Goal: Transaction & Acquisition: Obtain resource

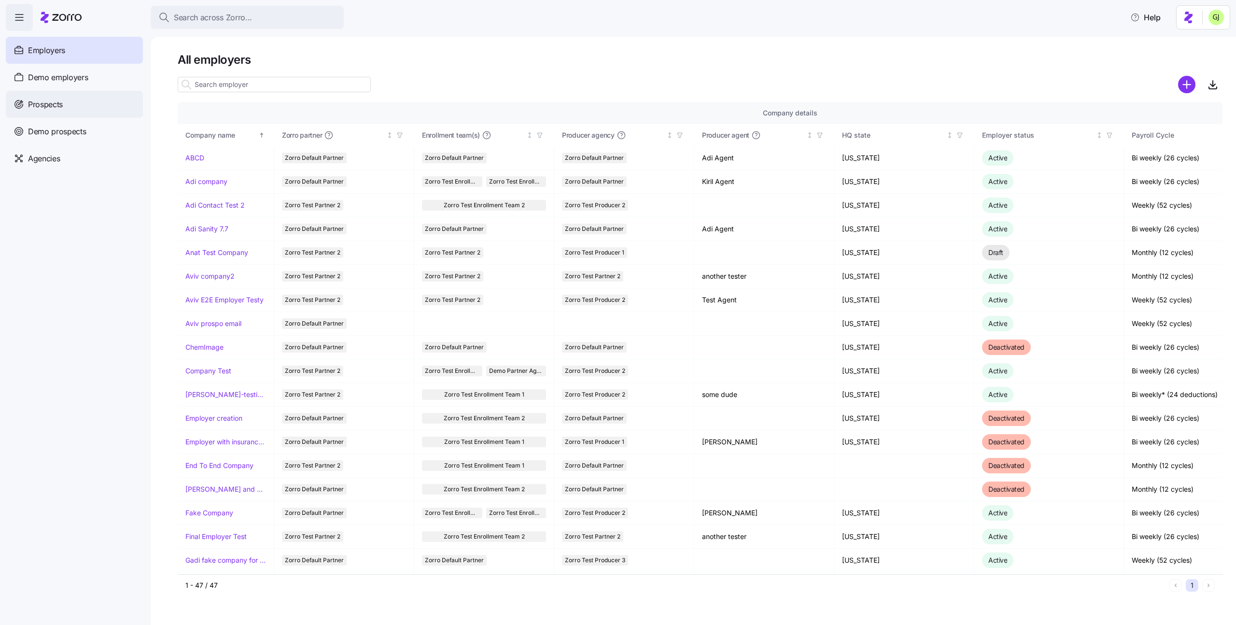
click at [67, 105] on div "Prospects" at bounding box center [74, 104] width 137 height 27
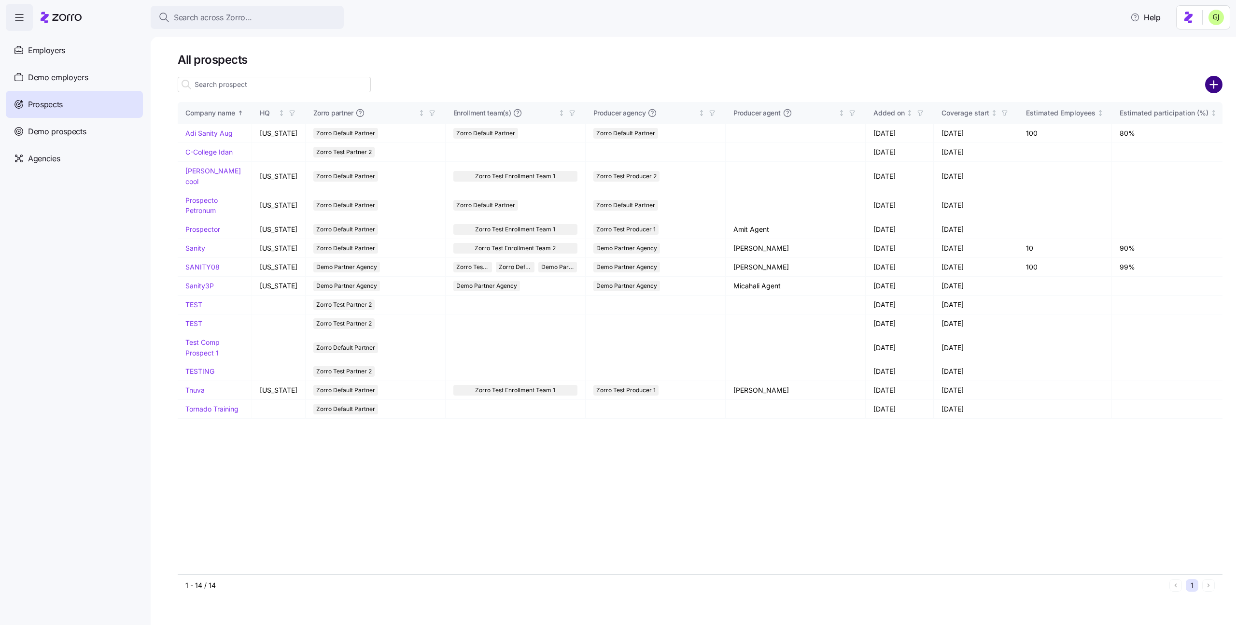
click at [1211, 86] on circle "add icon" at bounding box center [1214, 85] width 16 height 16
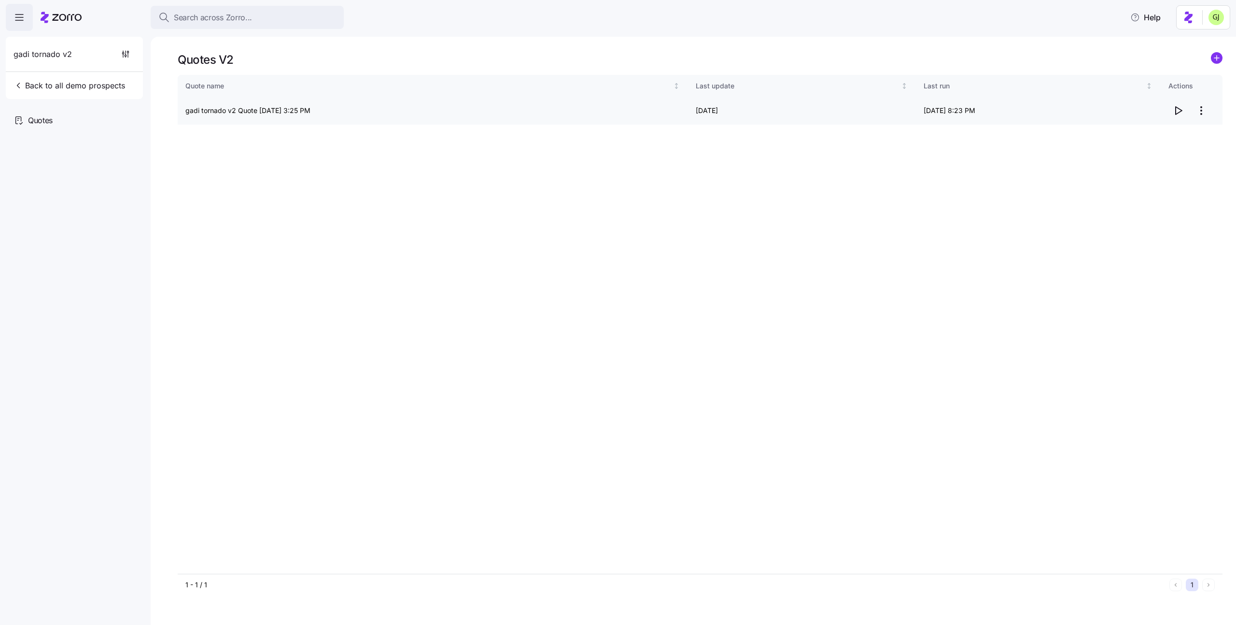
click at [1179, 109] on icon "button" at bounding box center [1178, 111] width 12 height 12
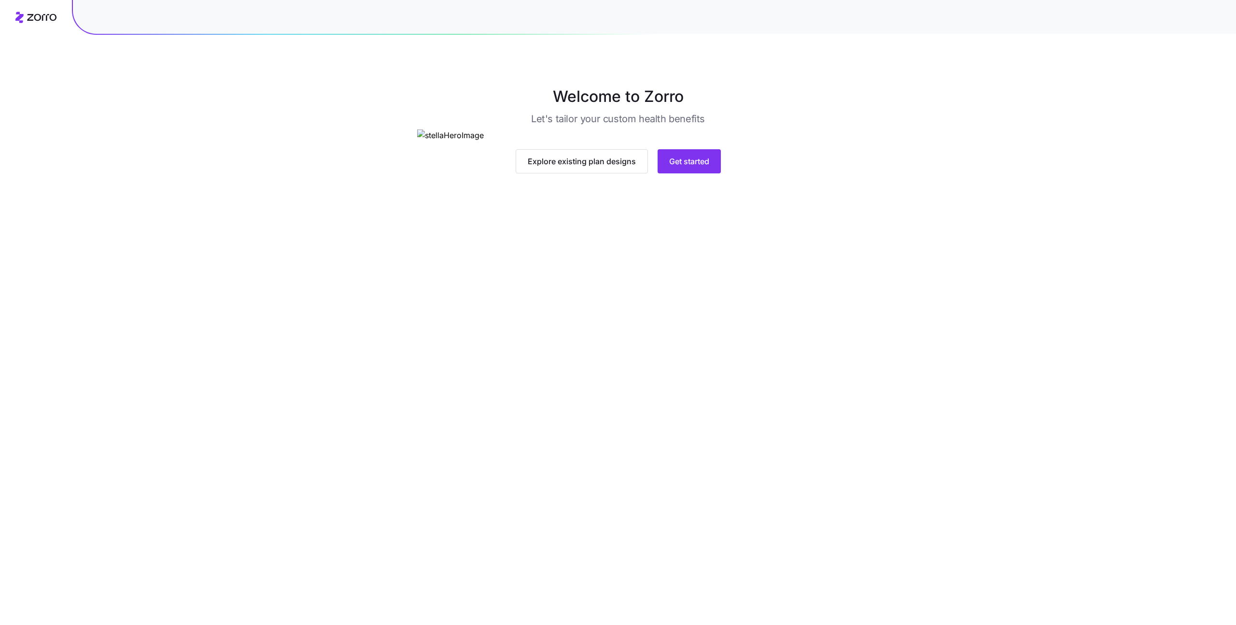
click at [31, 20] on icon at bounding box center [41, 17] width 29 height 7
click at [358, 442] on main "Welcome to Zorro Let's tailor your custom health benefits Explore existing plan…" at bounding box center [618, 312] width 1236 height 625
click at [620, 167] on span "Explore existing plan designs" at bounding box center [582, 161] width 108 height 12
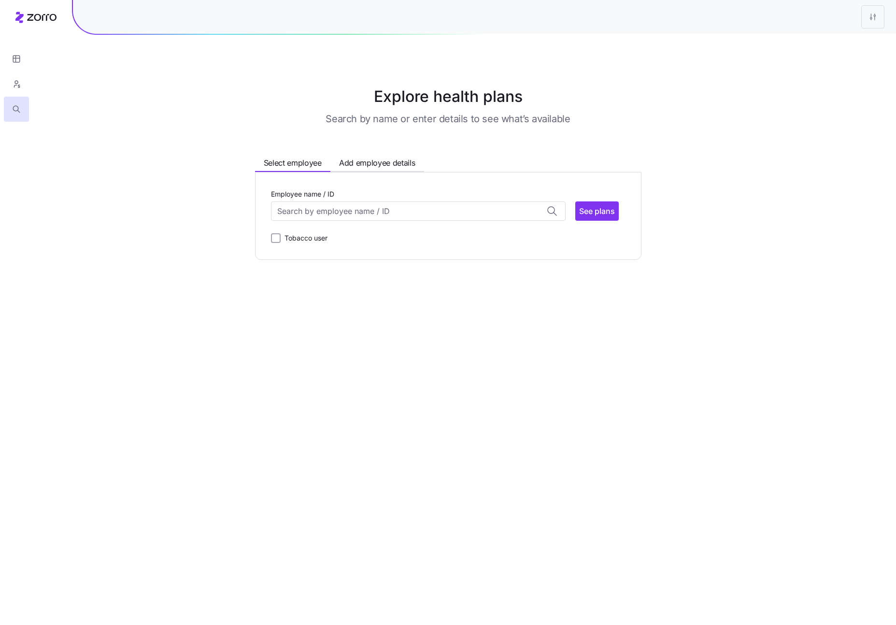
click at [760, 212] on div "Explore health plans Search by name or enter details to see what’s available Se…" at bounding box center [448, 172] width 896 height 175
click at [787, 289] on main "Explore health plans Search by name or enter details to see what’s available Se…" at bounding box center [448, 312] width 896 height 625
click at [281, 237] on label "Tobacco user" at bounding box center [304, 238] width 47 height 12
click at [280, 237] on input "Tobacco user" at bounding box center [276, 238] width 10 height 10
checkbox input "true"
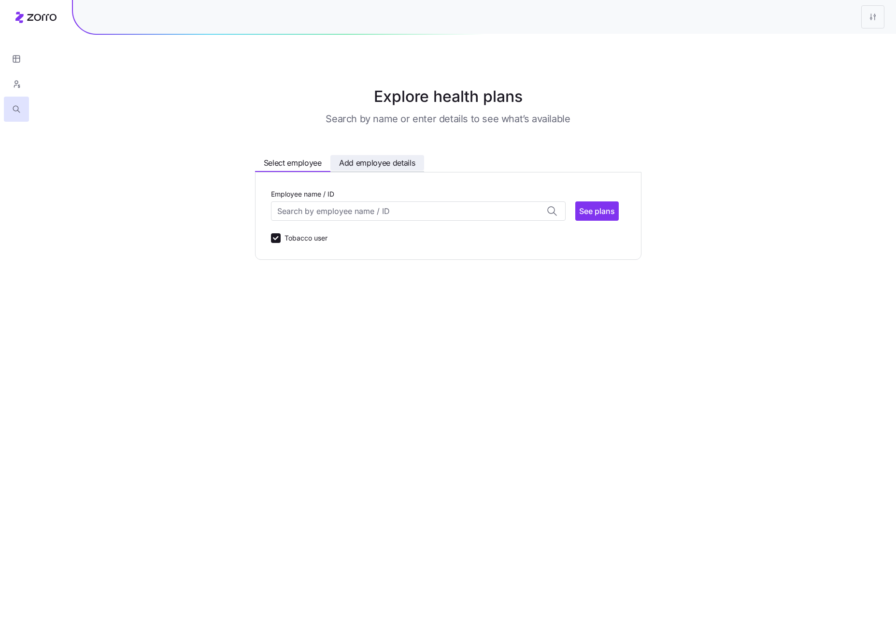
click at [377, 157] on span "Add employee details" at bounding box center [377, 163] width 76 height 12
click at [303, 159] on span "Select employee" at bounding box center [293, 163] width 58 height 12
click at [353, 162] on span "Add employee details" at bounding box center [377, 163] width 76 height 12
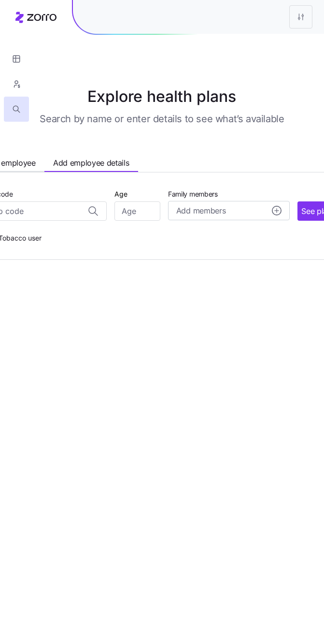
click at [323, 39] on main "Explore health plans Search by name or enter details to see what’s available Se…" at bounding box center [162, 312] width 324 height 625
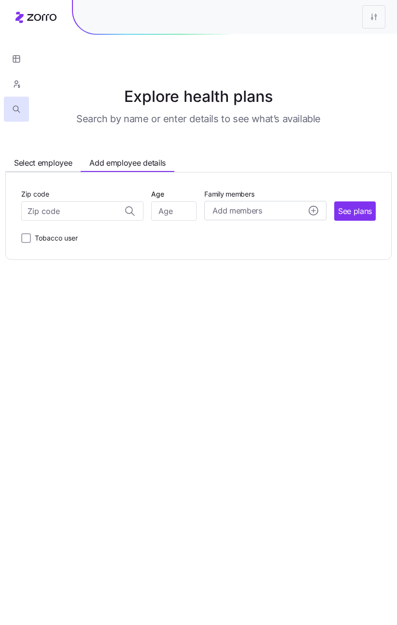
drag, startPoint x: 396, startPoint y: 187, endPoint x: 383, endPoint y: 184, distance: 13.7
click at [383, 184] on div "Explore health plans Search by name or enter details to see what’s available Se…" at bounding box center [198, 172] width 397 height 175
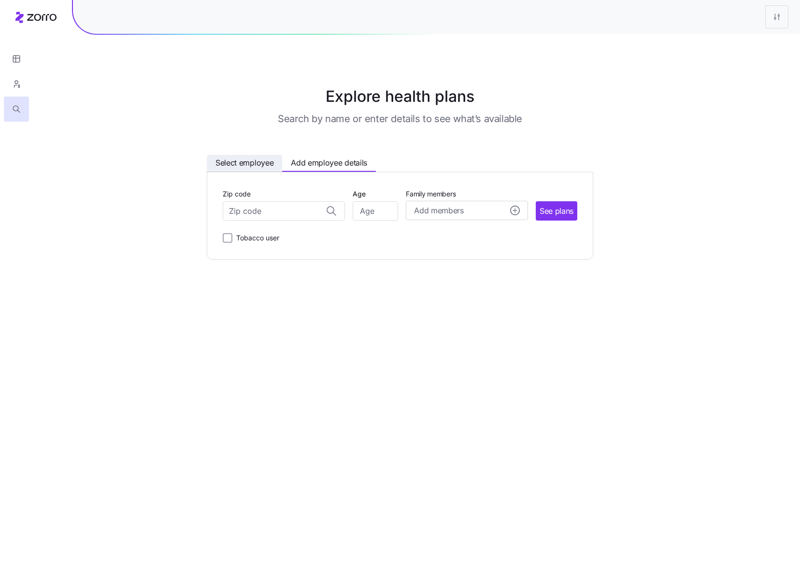
click at [232, 162] on span "Select employee" at bounding box center [244, 163] width 58 height 12
click at [772, 16] on html "Explore health plans Search by name or enter details to see what’s available Se…" at bounding box center [400, 292] width 800 height 584
click at [618, 557] on html "Explore health plans Search by name or enter details to see what’s available Se…" at bounding box center [400, 292] width 800 height 584
click at [351, 165] on span "Add employee details" at bounding box center [329, 163] width 76 height 12
click at [513, 210] on circle "add icon" at bounding box center [514, 210] width 9 height 9
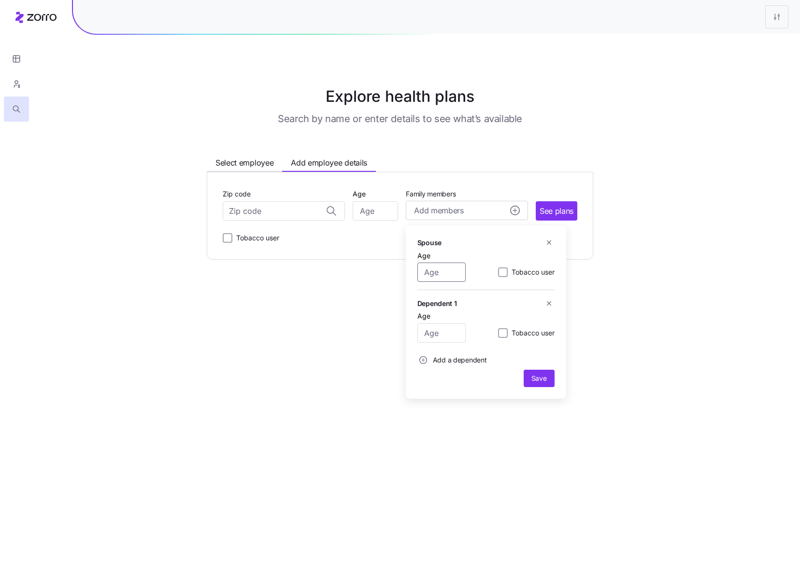
click at [443, 270] on input "Age" at bounding box center [441, 272] width 48 height 19
type input "11"
click at [444, 333] on input "Age" at bounding box center [441, 332] width 48 height 19
type input "16"
click at [502, 336] on input "Tobacco user" at bounding box center [503, 333] width 10 height 10
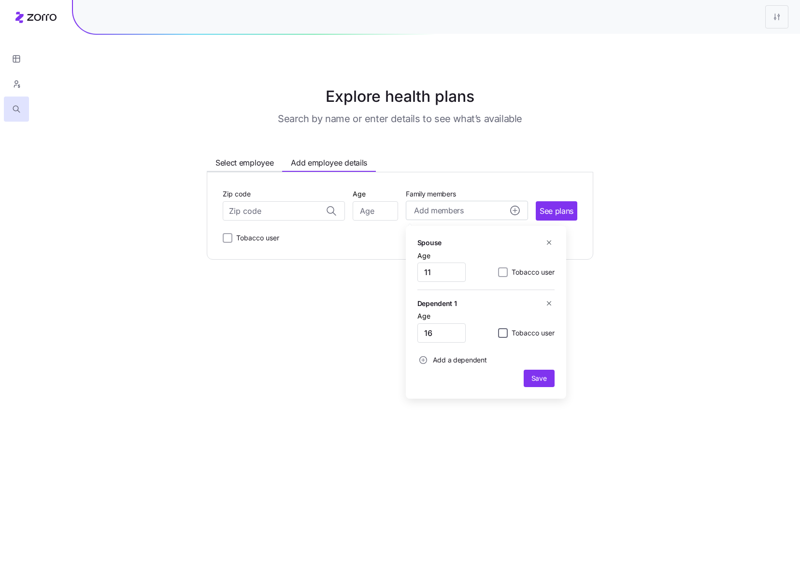
checkbox input "true"
click at [470, 359] on span "Add a dependent" at bounding box center [460, 360] width 54 height 10
click at [549, 301] on icon "button" at bounding box center [548, 303] width 7 height 7
click at [438, 330] on input "Age" at bounding box center [441, 332] width 48 height 19
type input "17"
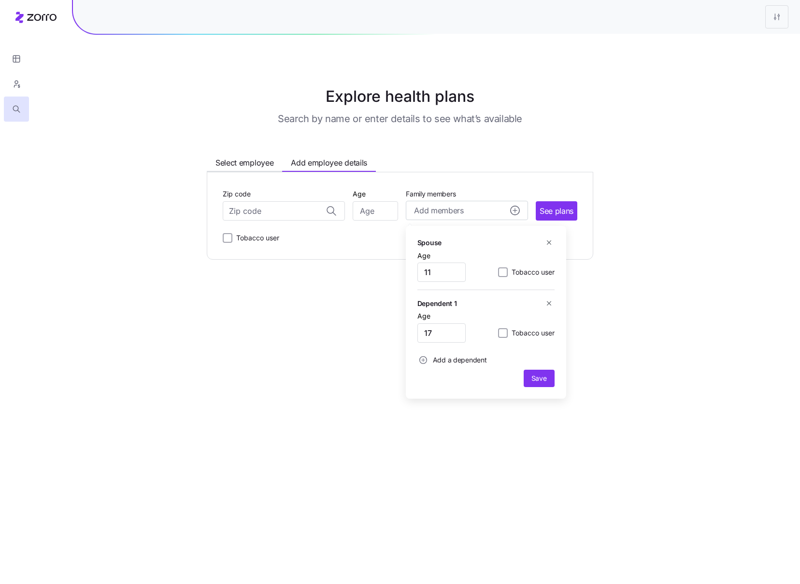
click at [450, 358] on span "Add a dependent" at bounding box center [460, 360] width 54 height 10
click at [454, 406] on button "Add a dependent" at bounding box center [452, 412] width 70 height 19
click at [446, 383] on input "Age" at bounding box center [441, 385] width 48 height 19
type input "7"
click at [549, 301] on icon "button" at bounding box center [548, 303] width 7 height 7
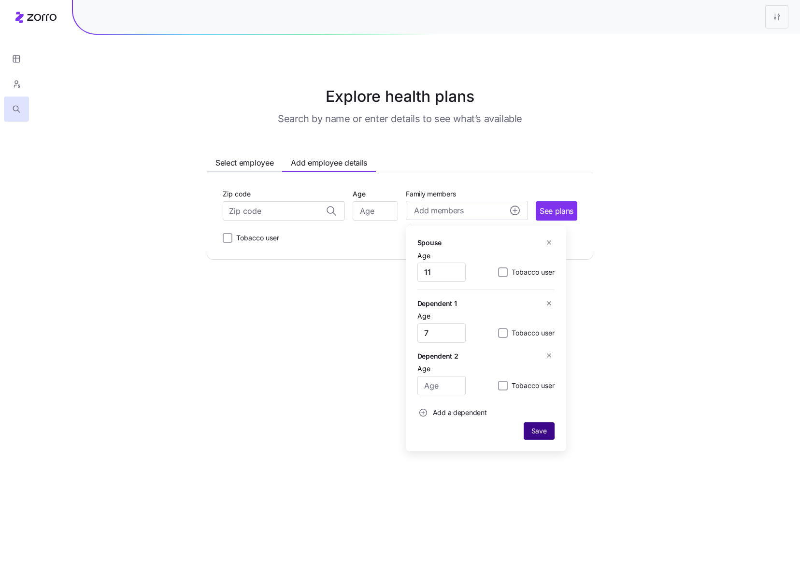
click at [543, 430] on span "Save" at bounding box center [538, 431] width 15 height 10
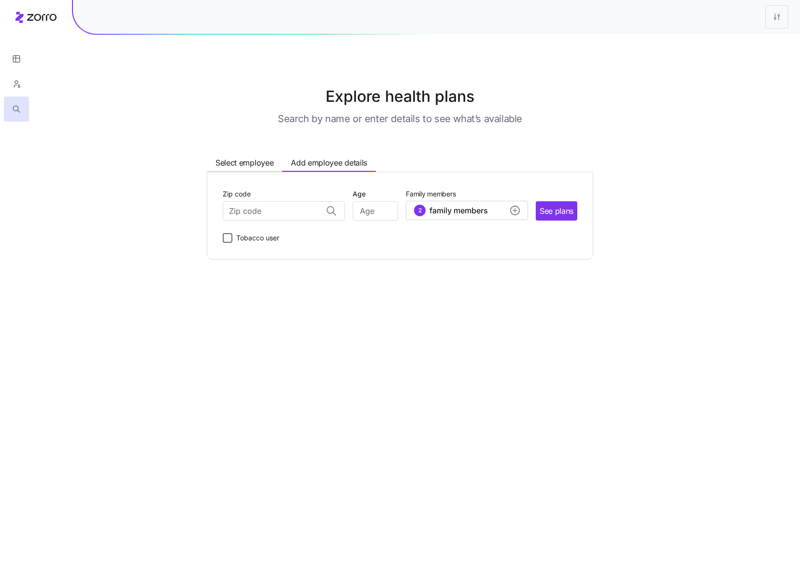
click at [225, 240] on input "Tobacco user" at bounding box center [228, 238] width 10 height 10
checkbox input "true"
click at [256, 210] on input "Zip code" at bounding box center [284, 210] width 122 height 19
click at [256, 210] on input "221" at bounding box center [284, 210] width 122 height 19
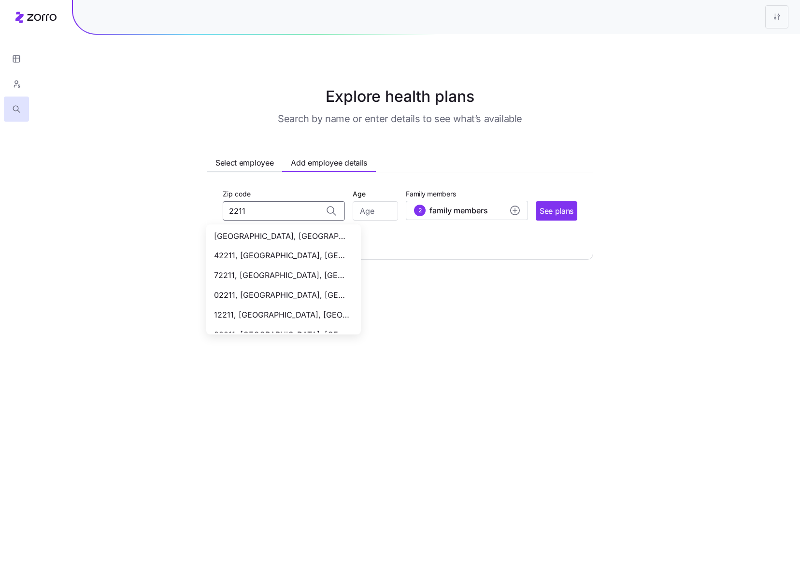
click at [265, 232] on span "92211, Riverside County, CA" at bounding box center [281, 236] width 135 height 12
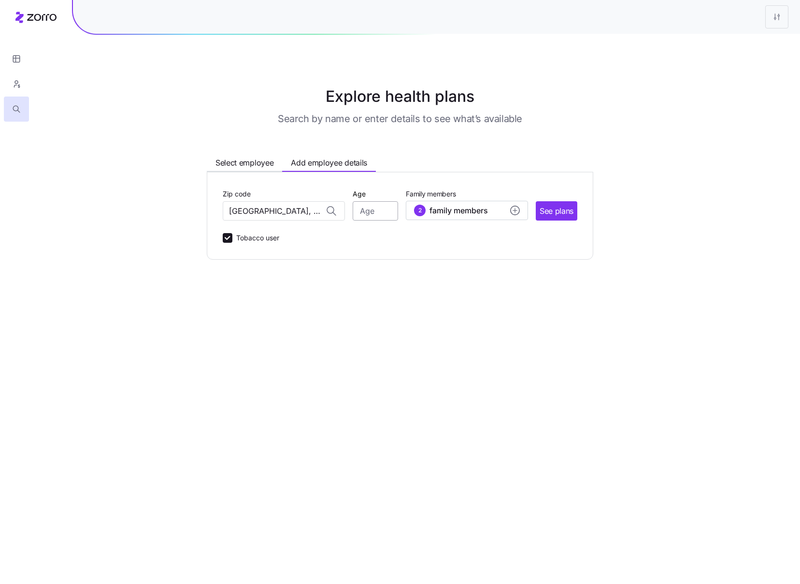
type input "92211, Riverside County, CA"
click at [386, 208] on input "Age" at bounding box center [375, 210] width 46 height 19
type input "45"
click at [562, 214] on span "See plans" at bounding box center [556, 211] width 34 height 12
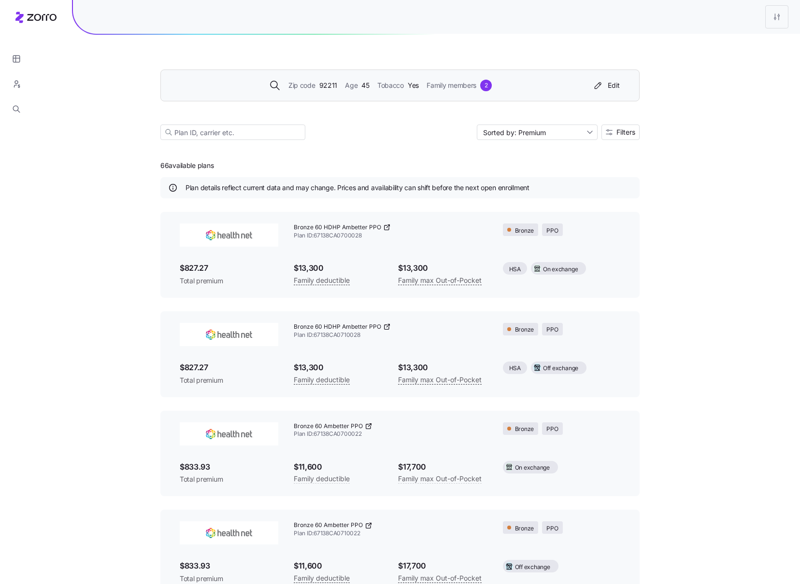
click at [549, 85] on div "Zip code 92211 Age 45 Tobacco Yes Family members 2" at bounding box center [380, 86] width 416 height 12
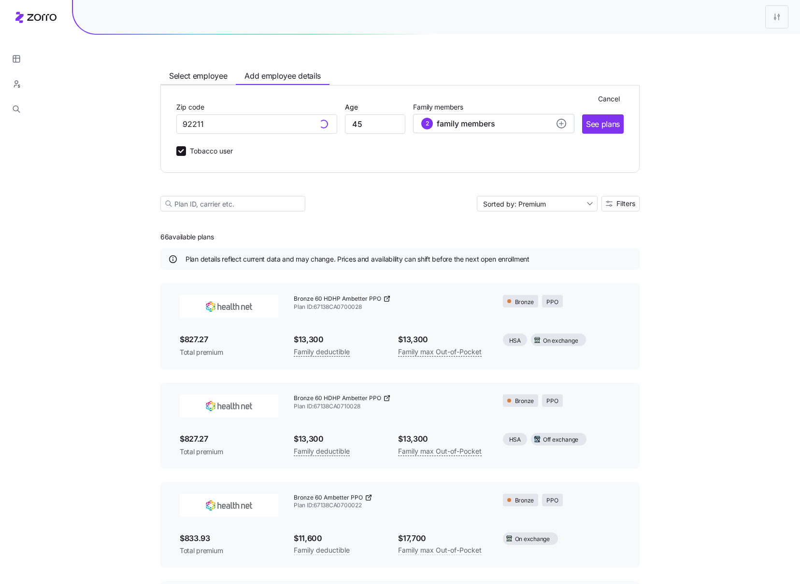
type input "92211, Riverside County, CA"
click at [548, 121] on div "2 family members" at bounding box center [493, 124] width 144 height 12
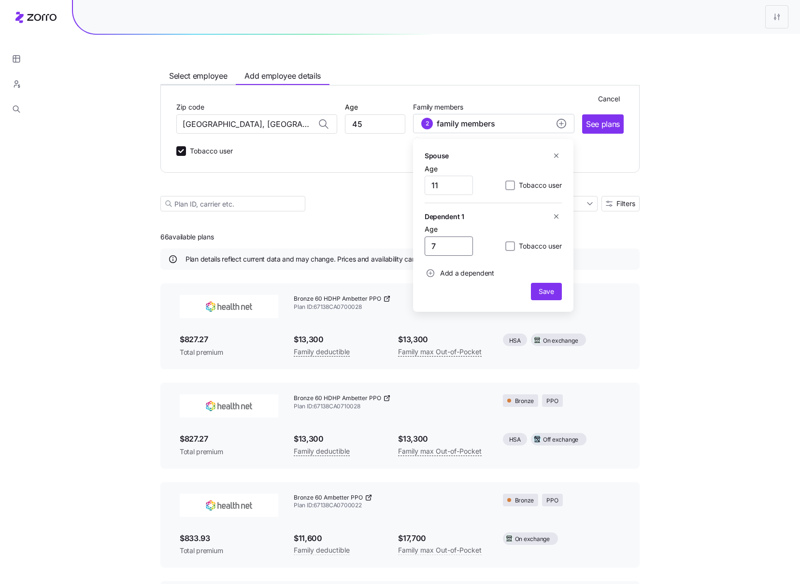
click at [453, 244] on input "7" at bounding box center [448, 246] width 48 height 19
type input "25"
click at [501, 264] on div "Add a dependent" at bounding box center [492, 273] width 137 height 19
click at [474, 275] on span "Add a dependent" at bounding box center [467, 273] width 54 height 10
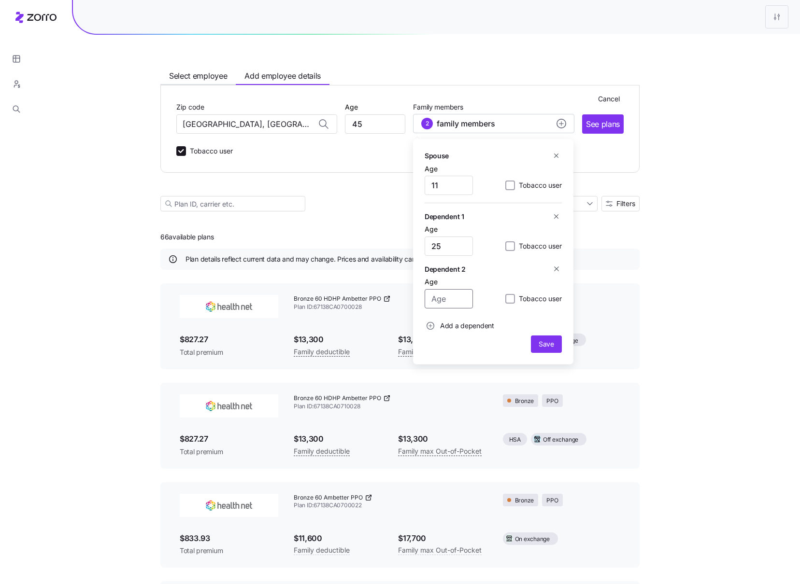
click at [454, 298] on input "Age" at bounding box center [448, 298] width 48 height 19
type input "4"
click at [538, 343] on span "Save" at bounding box center [545, 344] width 15 height 10
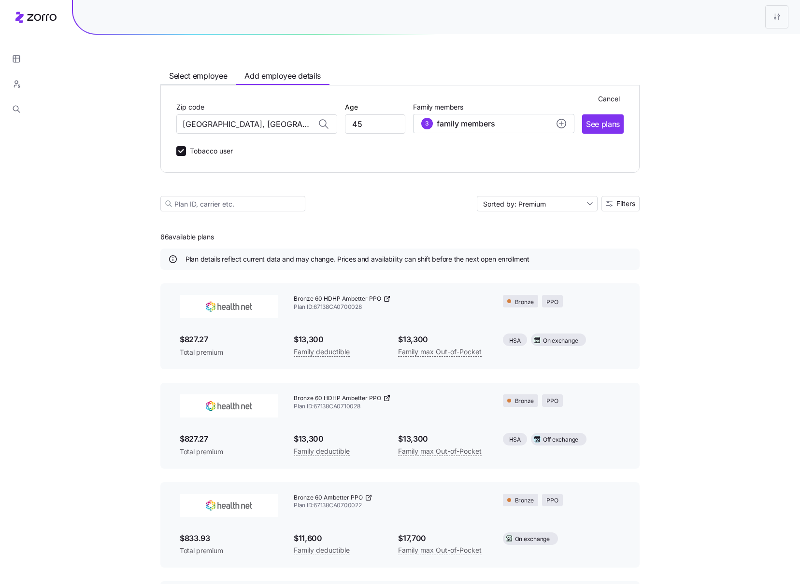
click at [215, 150] on label "Tobacco user" at bounding box center [209, 151] width 47 height 12
click at [186, 150] on input "Tobacco user" at bounding box center [181, 151] width 10 height 10
checkbox input "false"
click at [378, 131] on input "45" at bounding box center [375, 123] width 60 height 19
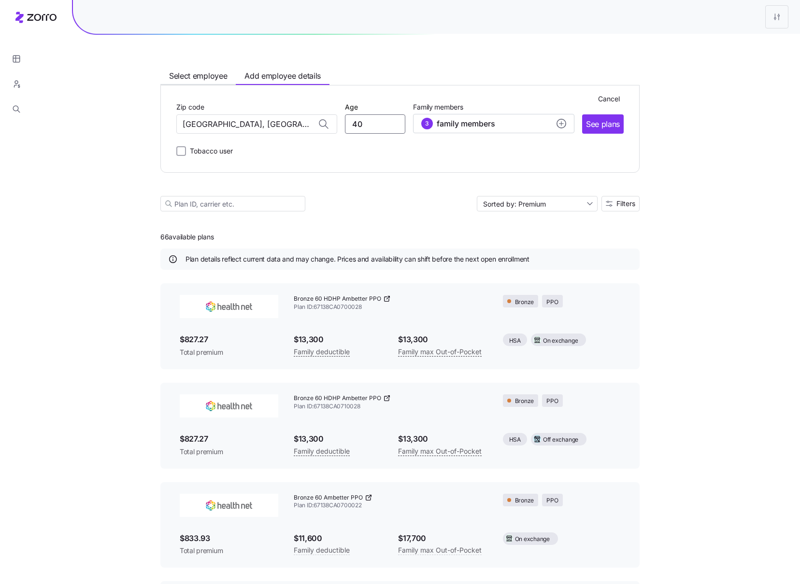
type input "40"
click at [598, 133] on button "See plans" at bounding box center [603, 123] width 42 height 19
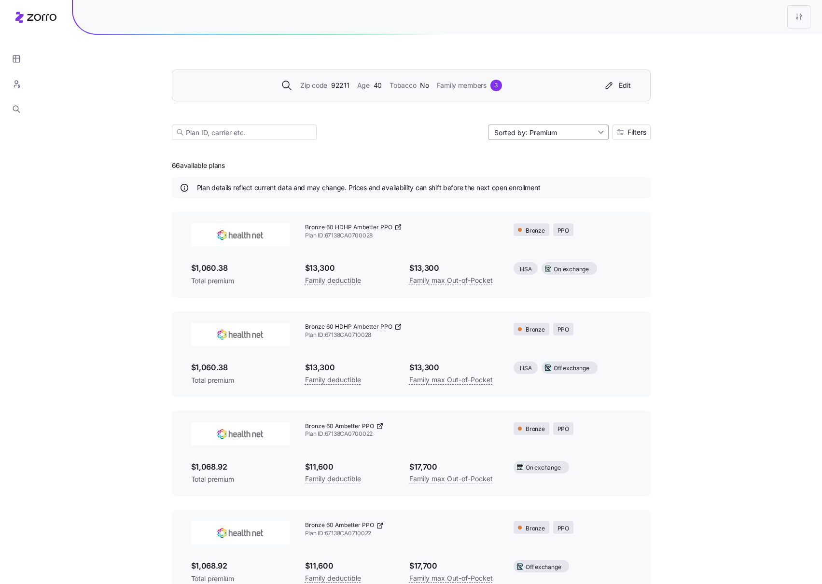
click at [561, 134] on input "Sorted by: Premium" at bounding box center [548, 132] width 121 height 15
click at [554, 169] on div "Deductible" at bounding box center [547, 169] width 113 height 14
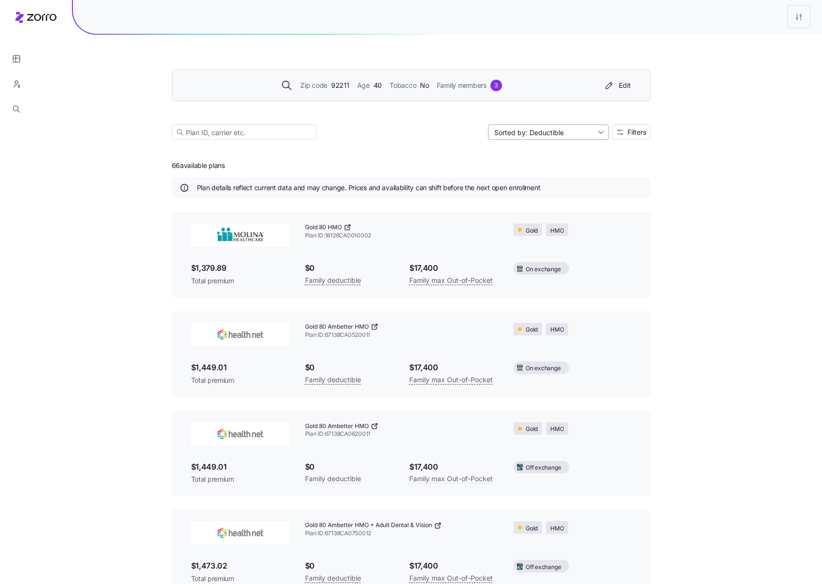
click at [571, 134] on input "Sorted by: Deductible" at bounding box center [548, 132] width 121 height 15
click at [566, 182] on div "Max out of pocket" at bounding box center [547, 183] width 113 height 14
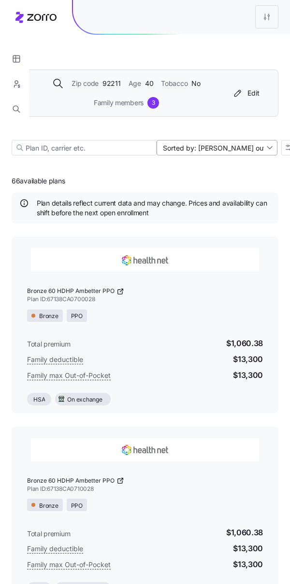
click at [250, 150] on input "Sorted by: Max out of pocket" at bounding box center [216, 147] width 121 height 15
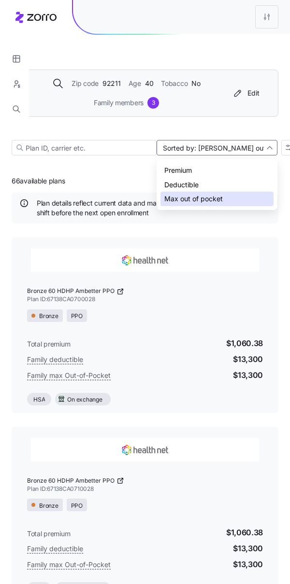
click at [248, 170] on div "Premium" at bounding box center [216, 170] width 113 height 14
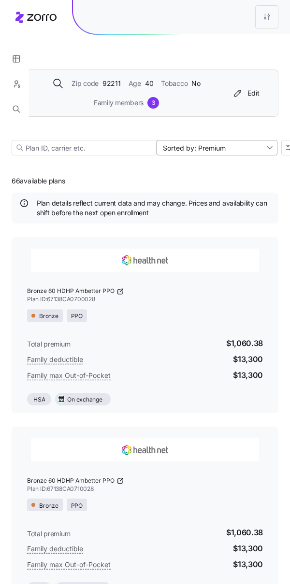
click at [239, 151] on input "Sorted by: Premium" at bounding box center [216, 147] width 121 height 15
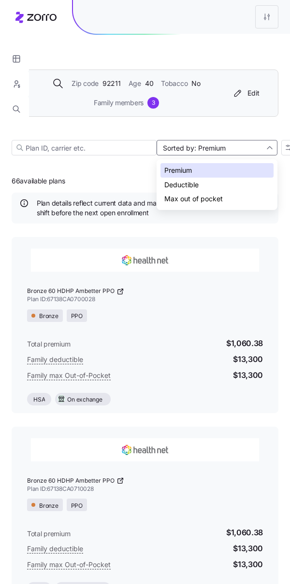
click at [235, 183] on div "Deductible" at bounding box center [216, 185] width 113 height 14
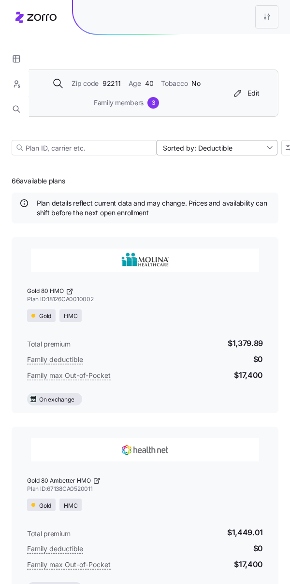
click at [232, 152] on input "Sorted by: Deductible" at bounding box center [216, 147] width 121 height 15
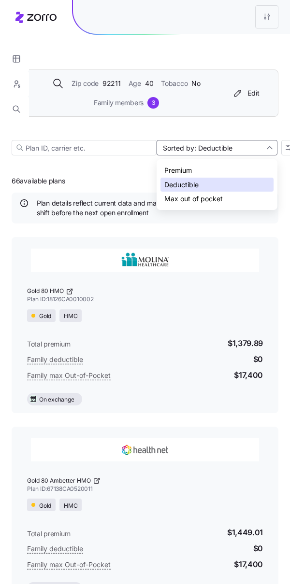
click at [232, 202] on div "Max out of pocket" at bounding box center [216, 199] width 113 height 14
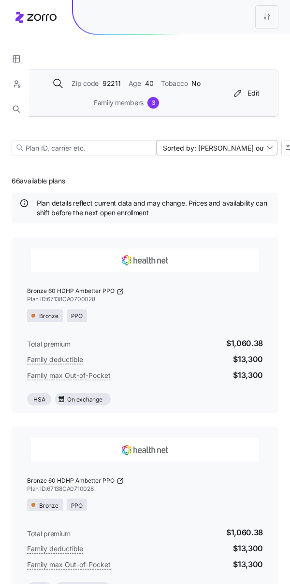
click at [223, 148] on input "Sorted by: Max out of pocket" at bounding box center [216, 147] width 121 height 15
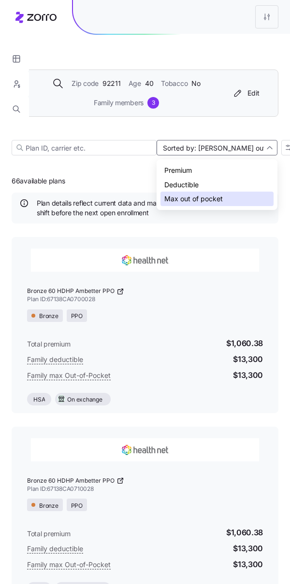
click at [223, 169] on div "Premium" at bounding box center [216, 170] width 113 height 14
type input "Sorted by: Premium"
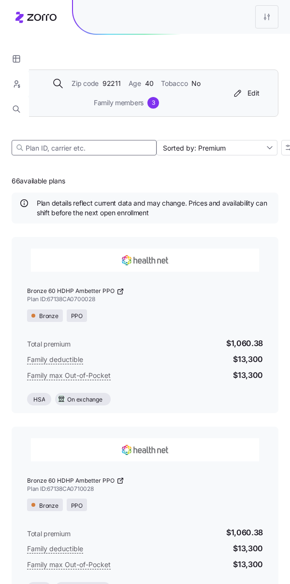
click at [120, 146] on input at bounding box center [84, 147] width 145 height 15
type input "6"
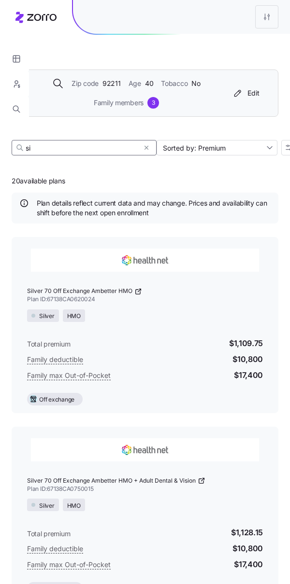
type input "s"
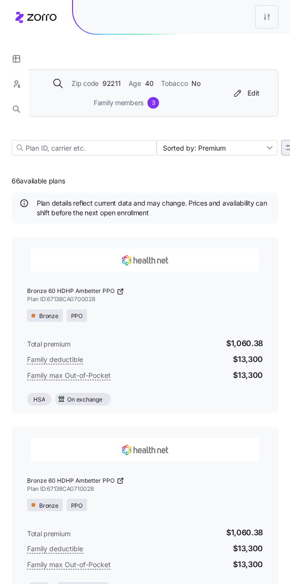
click at [285, 147] on icon "button" at bounding box center [288, 147] width 7 height 7
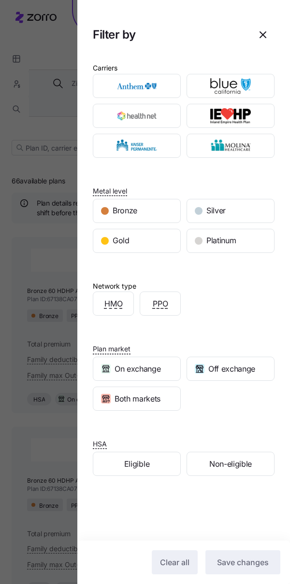
scroll to position [22, 0]
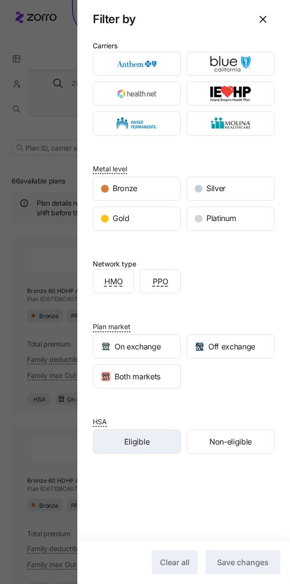
click at [151, 438] on div "Eligible" at bounding box center [136, 441] width 87 height 23
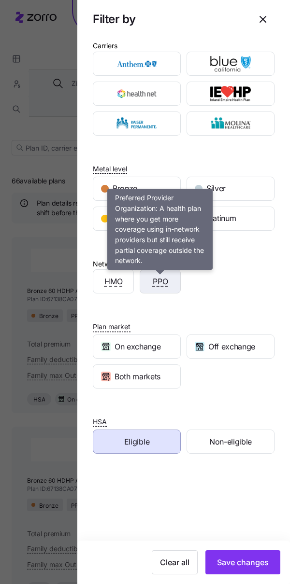
click at [160, 281] on span "PPO" at bounding box center [160, 282] width 15 height 12
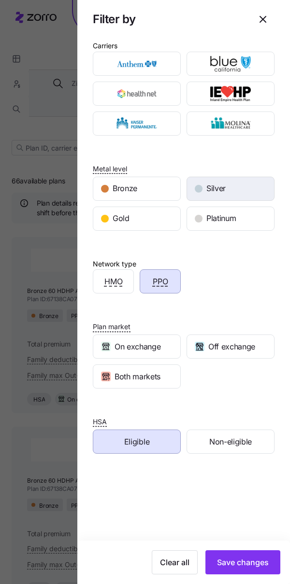
click at [226, 187] on div "Silver" at bounding box center [230, 188] width 87 height 23
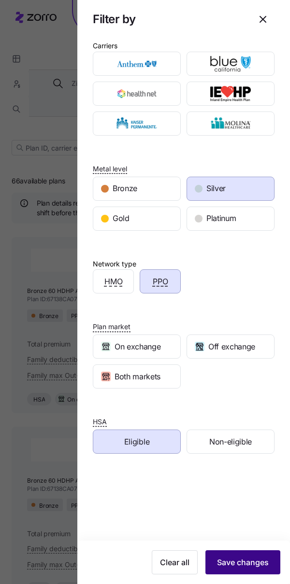
click at [241, 560] on span "Save changes" at bounding box center [243, 563] width 52 height 12
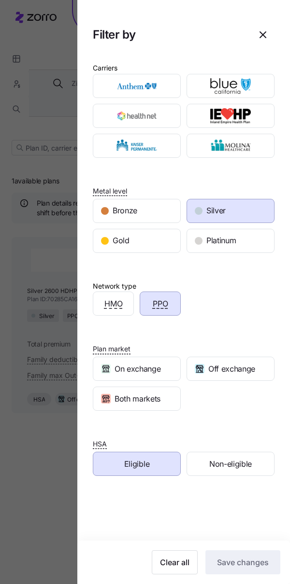
click at [238, 214] on div "Silver" at bounding box center [230, 210] width 87 height 23
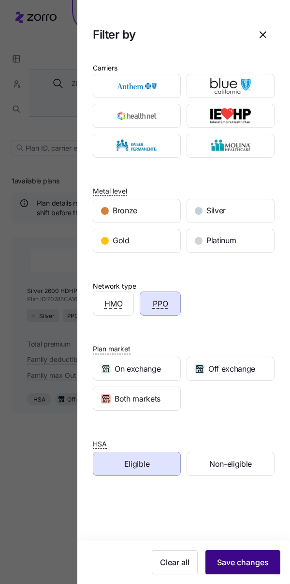
click at [239, 551] on button "Save changes" at bounding box center [242, 562] width 75 height 24
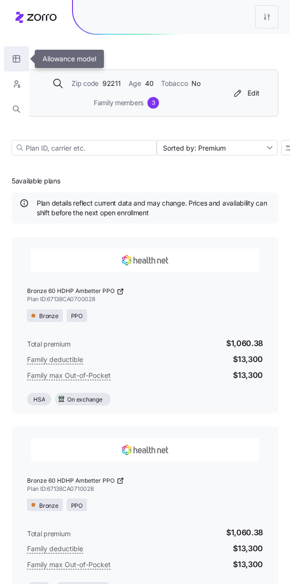
click at [20, 57] on icon "button" at bounding box center [16, 59] width 9 height 10
